Goal: Information Seeking & Learning: Learn about a topic

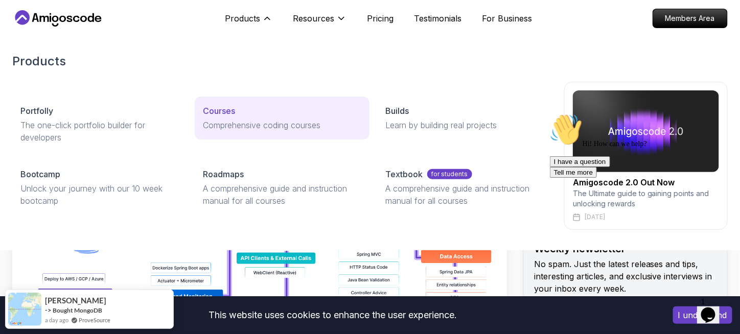
click at [245, 102] on link "Courses Comprehensive coding courses" at bounding box center [282, 118] width 174 height 43
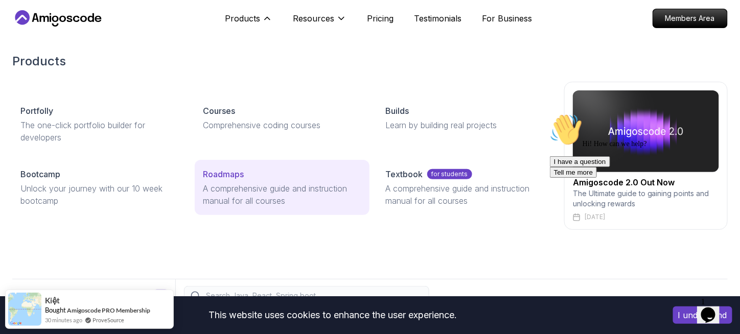
click at [246, 186] on p "A comprehensive guide and instruction manual for all courses" at bounding box center [282, 194] width 158 height 25
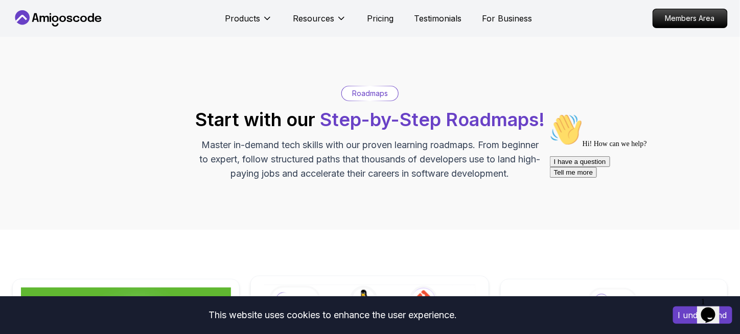
scroll to position [228, 0]
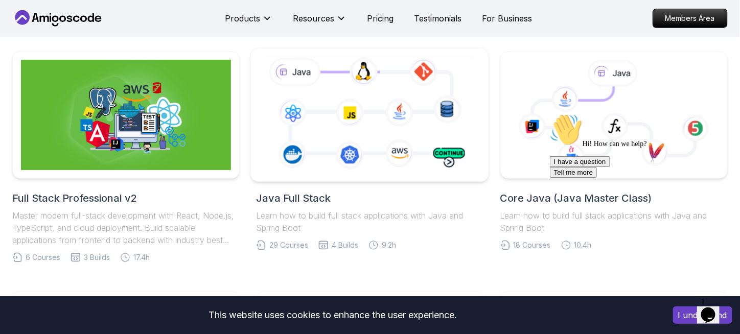
click at [320, 129] on icon at bounding box center [370, 115] width 216 height 120
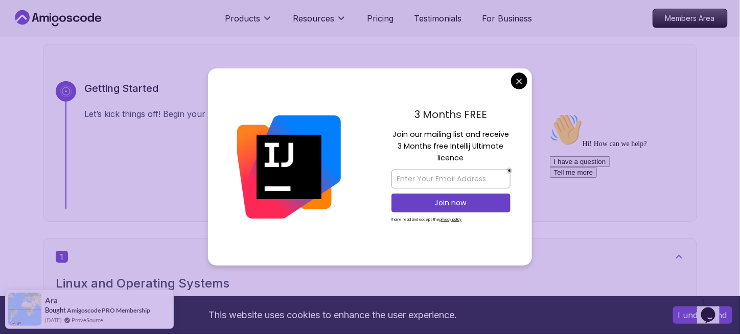
scroll to position [325, 0]
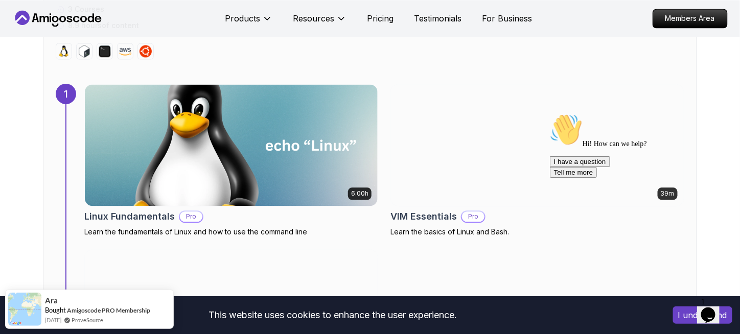
scroll to position [674, 0]
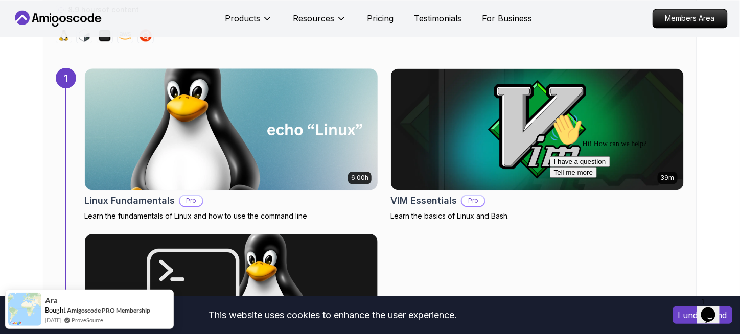
click at [321, 135] on img at bounding box center [232, 129] width 308 height 128
